Goal: Transaction & Acquisition: Purchase product/service

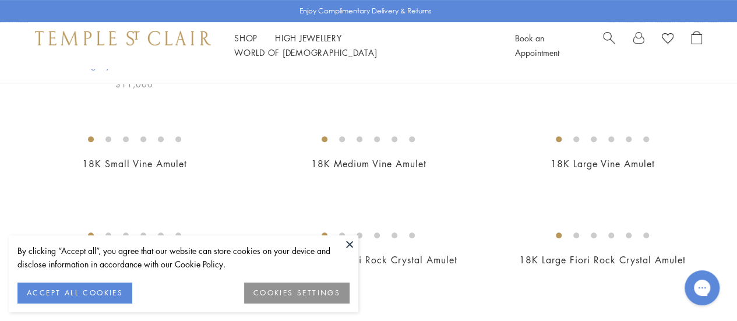
click at [0, 0] on img at bounding box center [0, 0] width 0 height 0
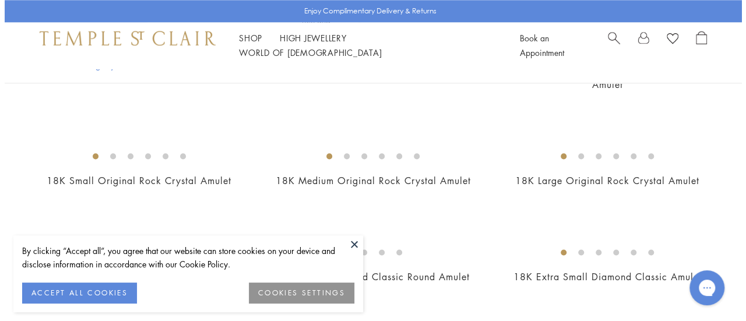
scroll to position [682, 0]
